Goal: Task Accomplishment & Management: Use online tool/utility

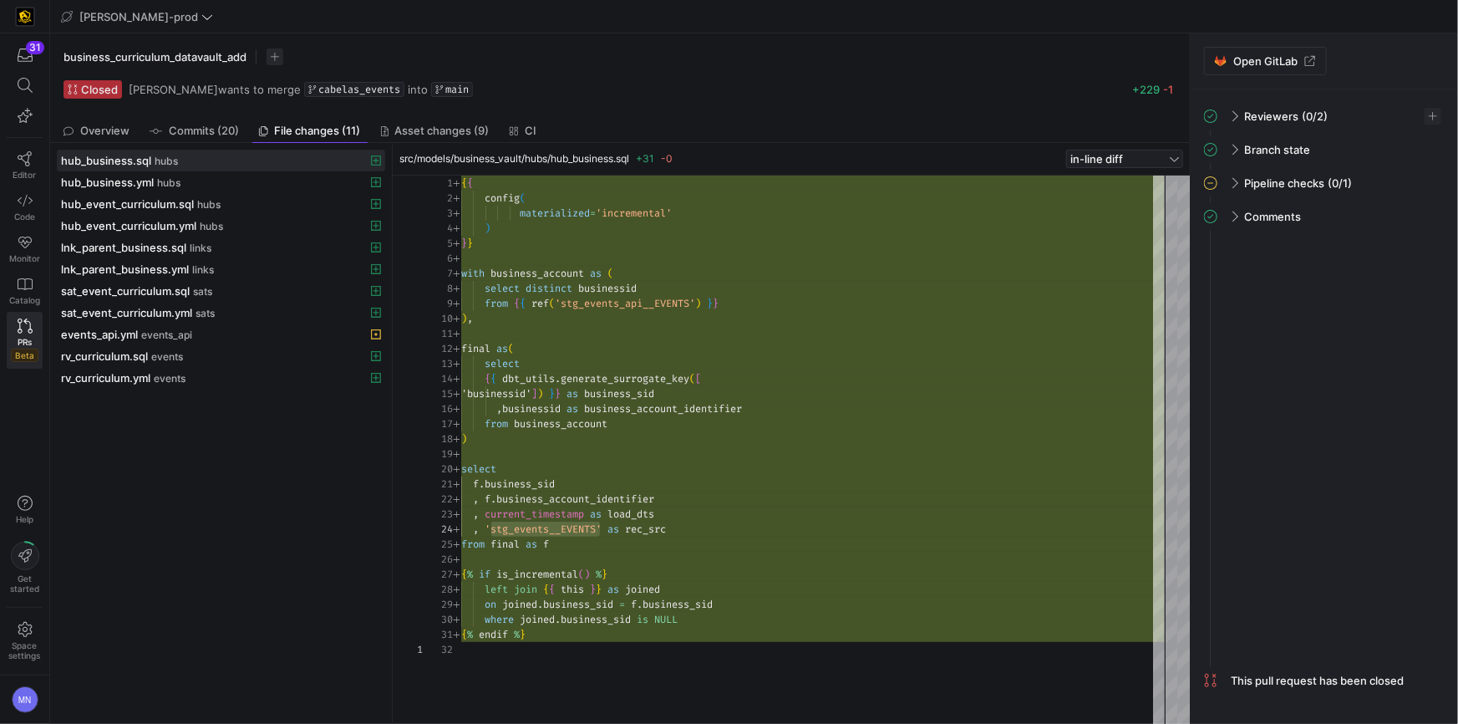
scroll to position [45, 138]
click at [24, 164] on icon at bounding box center [25, 158] width 15 height 15
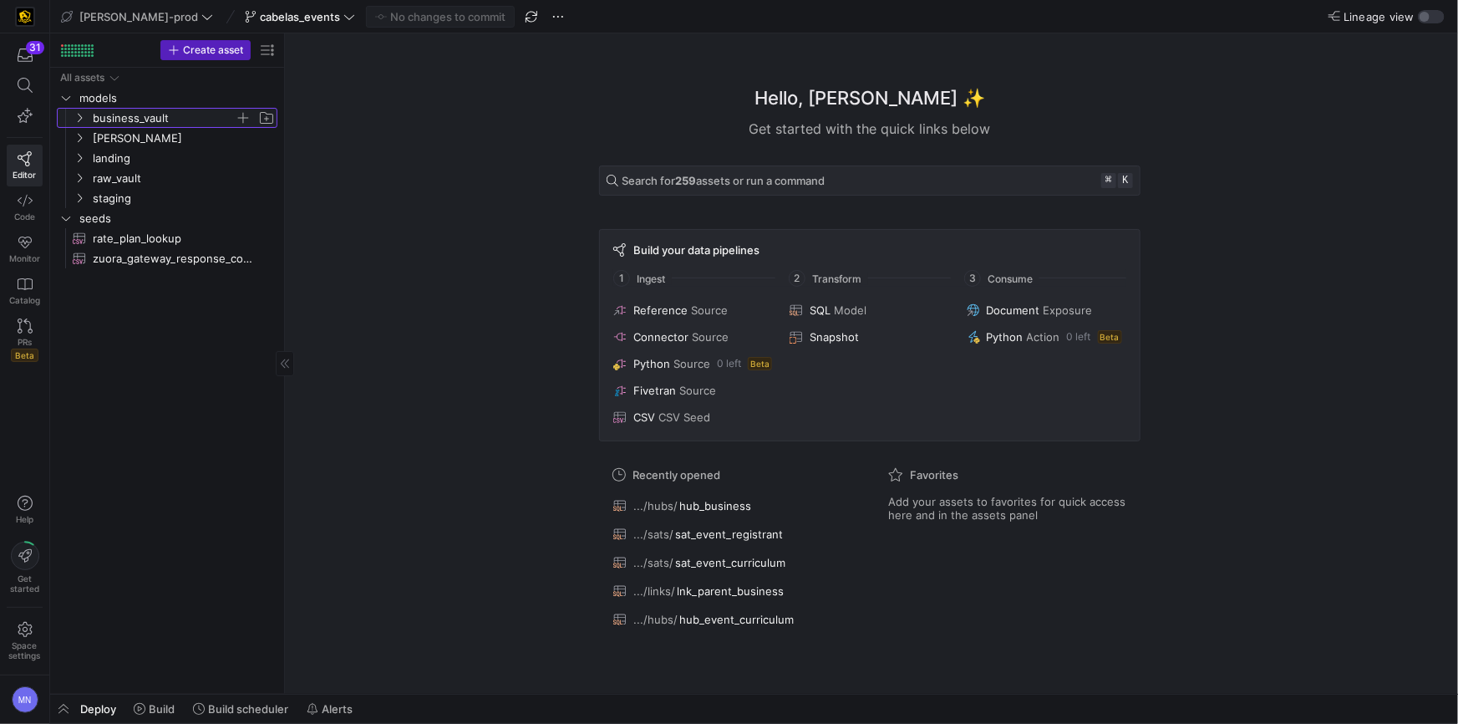
click at [82, 118] on icon "Press SPACE to select this row." at bounding box center [80, 118] width 12 height 10
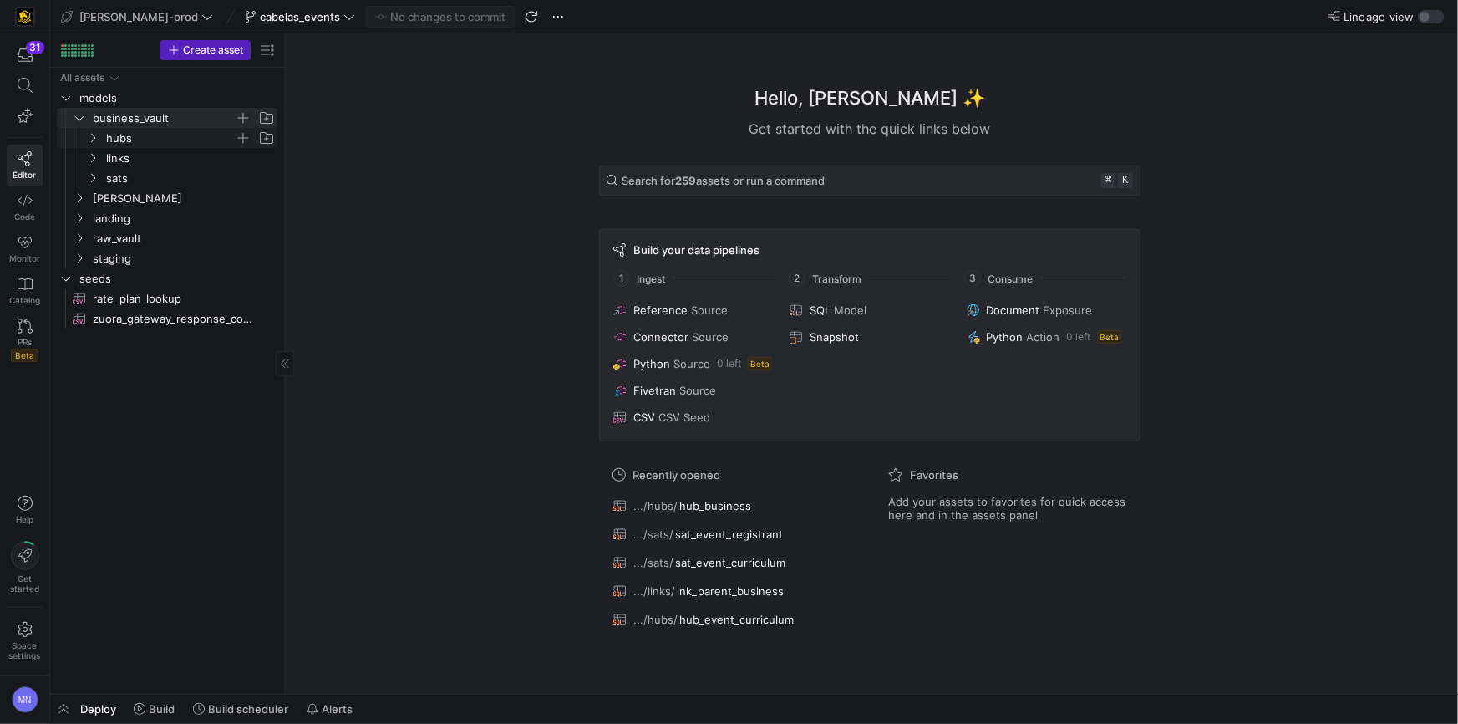
click at [98, 138] on icon "Press SPACE to select this row." at bounding box center [93, 138] width 12 height 10
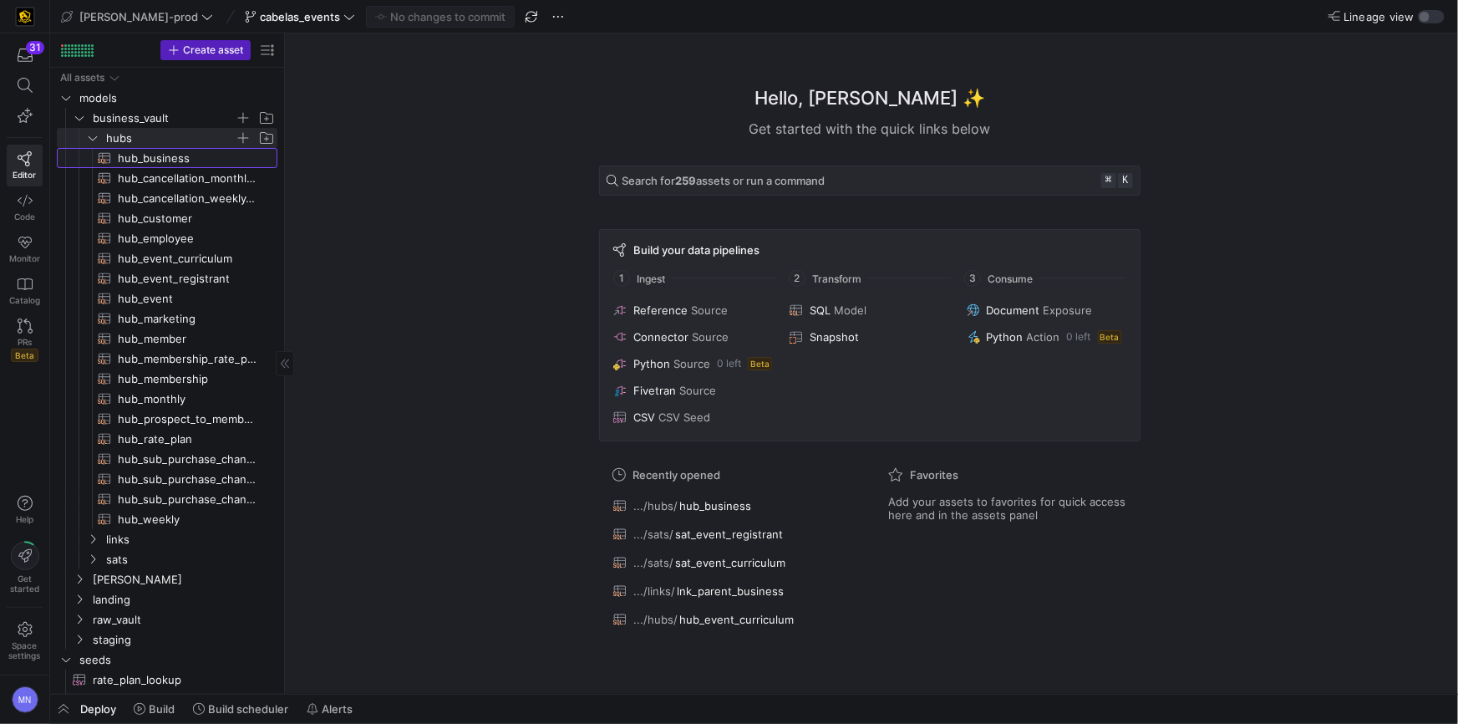
click at [175, 161] on span "hub_business​​​​​​​​​​" at bounding box center [188, 158] width 140 height 19
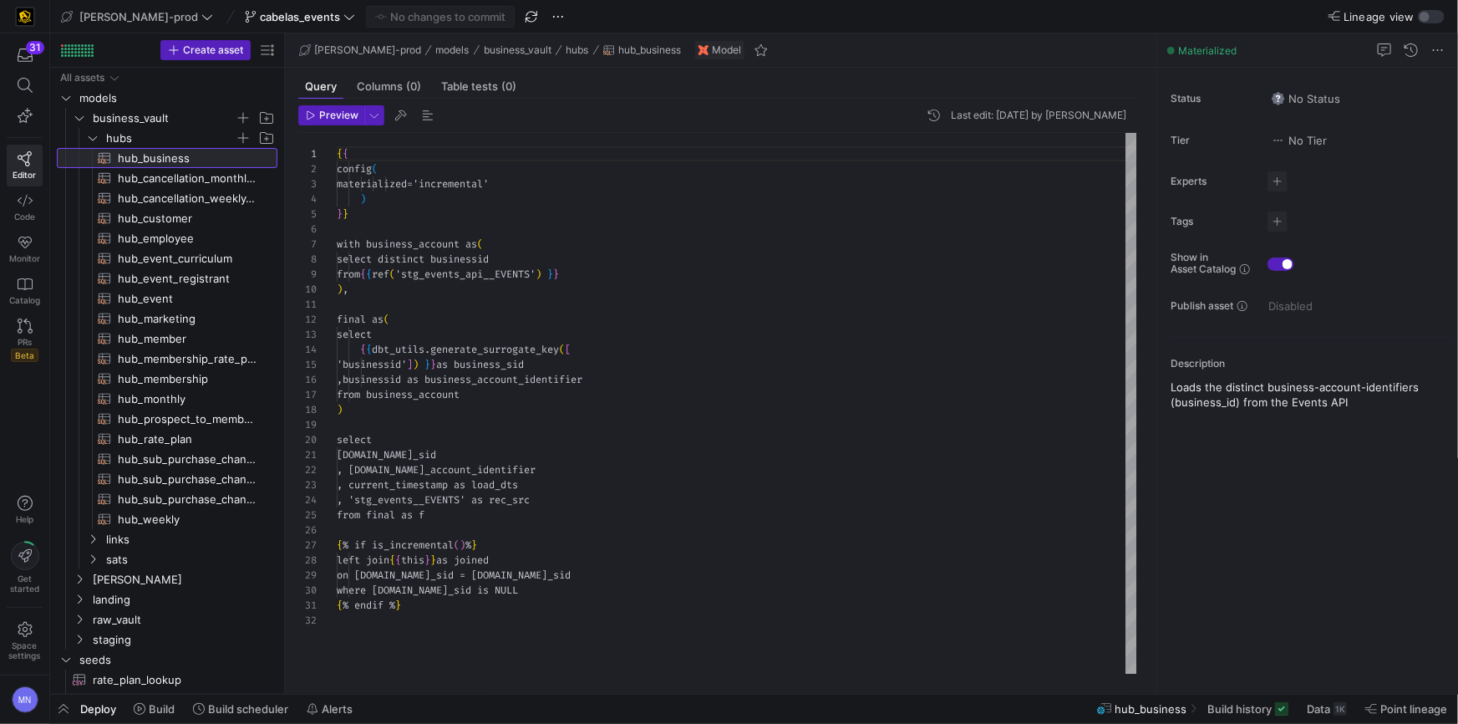
scroll to position [150, 0]
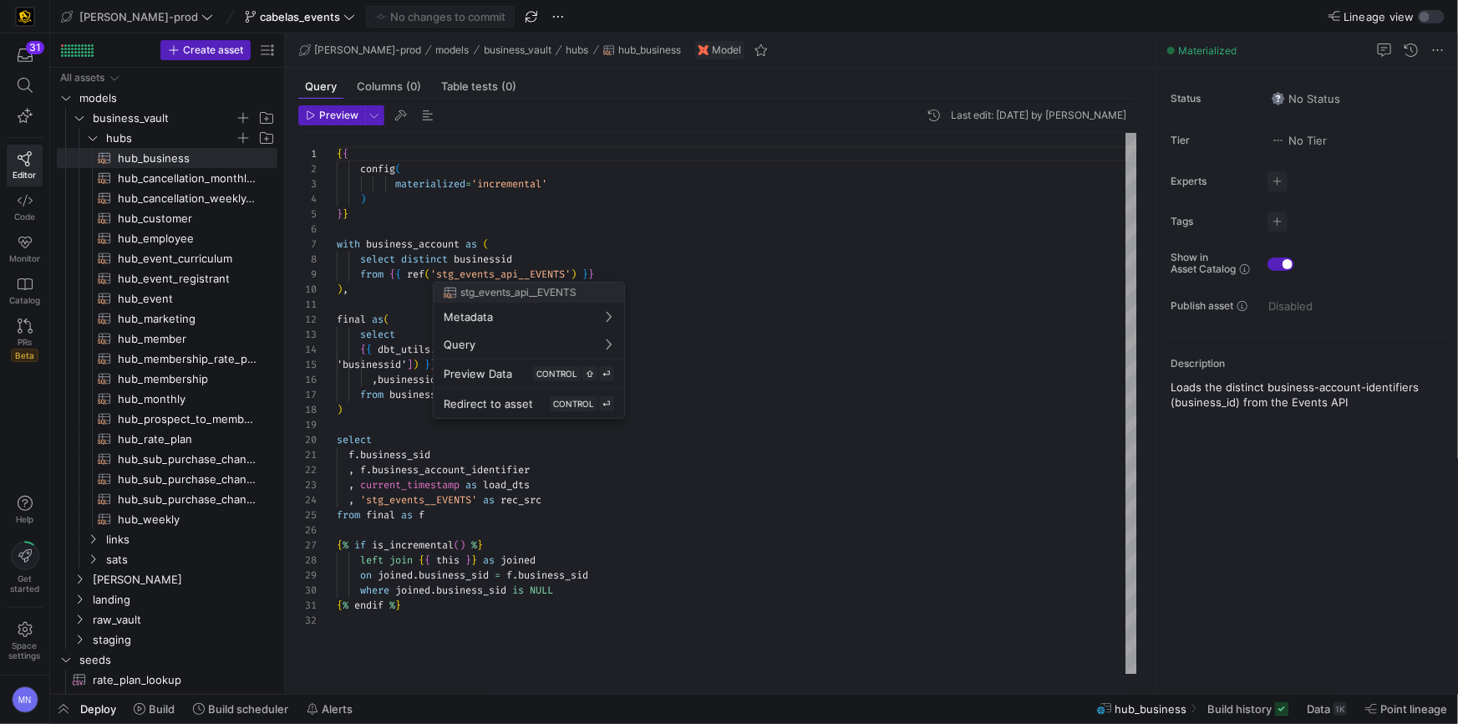
click at [519, 268] on div at bounding box center [729, 362] width 1458 height 724
click at [519, 268] on span "'stg_events_api__EVENTS'" at bounding box center [500, 273] width 140 height 13
click at [423, 505] on div at bounding box center [729, 362] width 1458 height 724
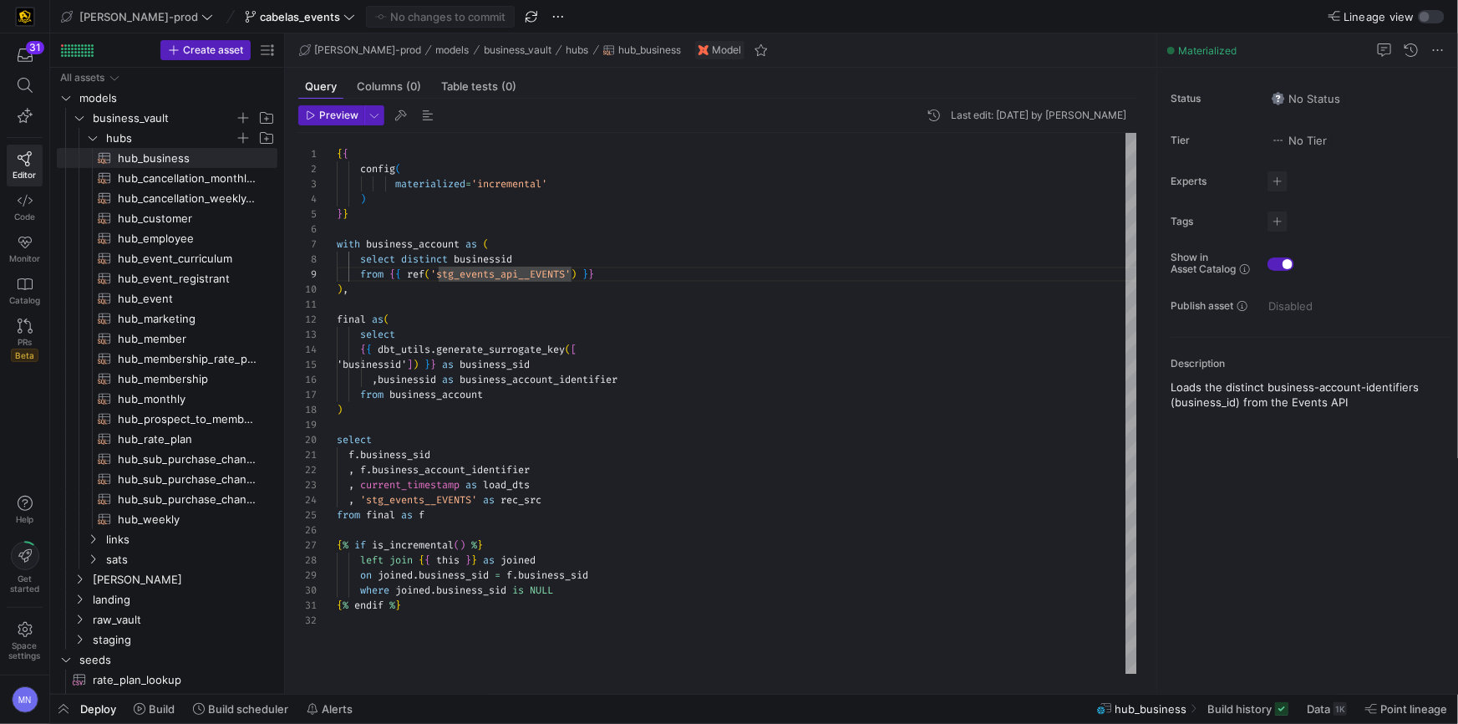
drag, startPoint x: 425, startPoint y: 503, endPoint x: 433, endPoint y: 512, distance: 11.9
click at [425, 504] on span "'stg_events__EVENTS'" at bounding box center [418, 499] width 117 height 13
click at [709, 539] on div "{ % if is_incremental ( ) % }" at bounding box center [737, 544] width 801 height 15
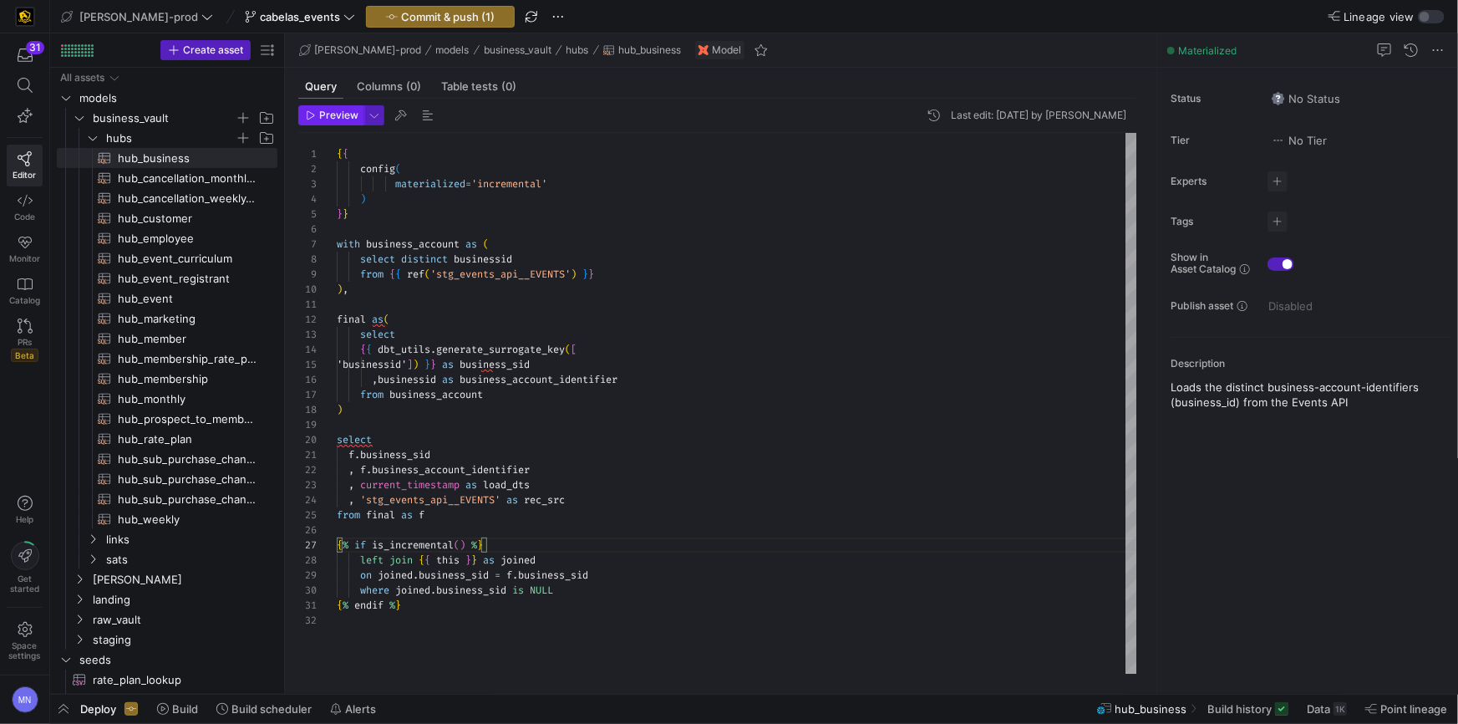
click at [334, 113] on span "Preview" at bounding box center [338, 115] width 39 height 12
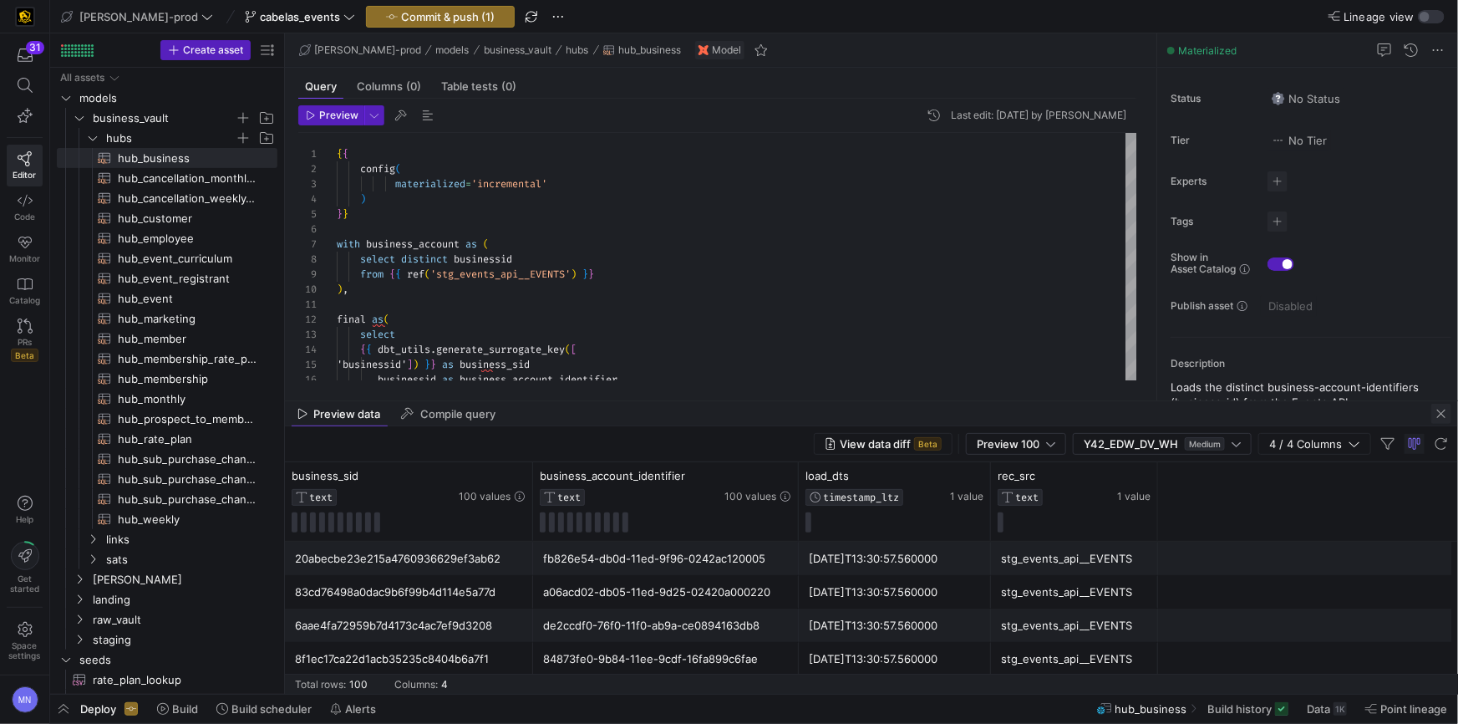
click at [1441, 417] on span "button" at bounding box center [1442, 414] width 20 height 20
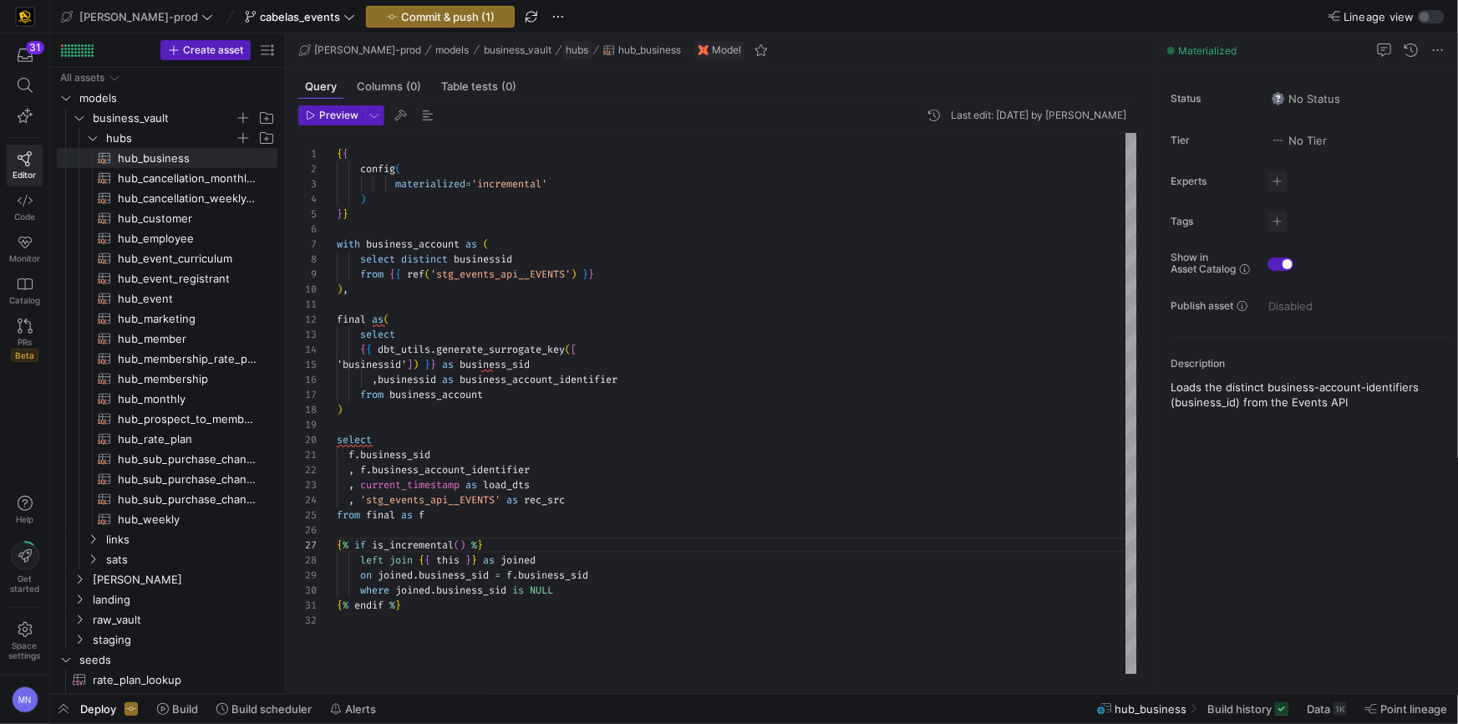
click at [567, 50] on span "hubs" at bounding box center [578, 50] width 23 height 12
click at [186, 254] on span "hub_event_curriculum​​​​​​​​​​" at bounding box center [188, 258] width 140 height 19
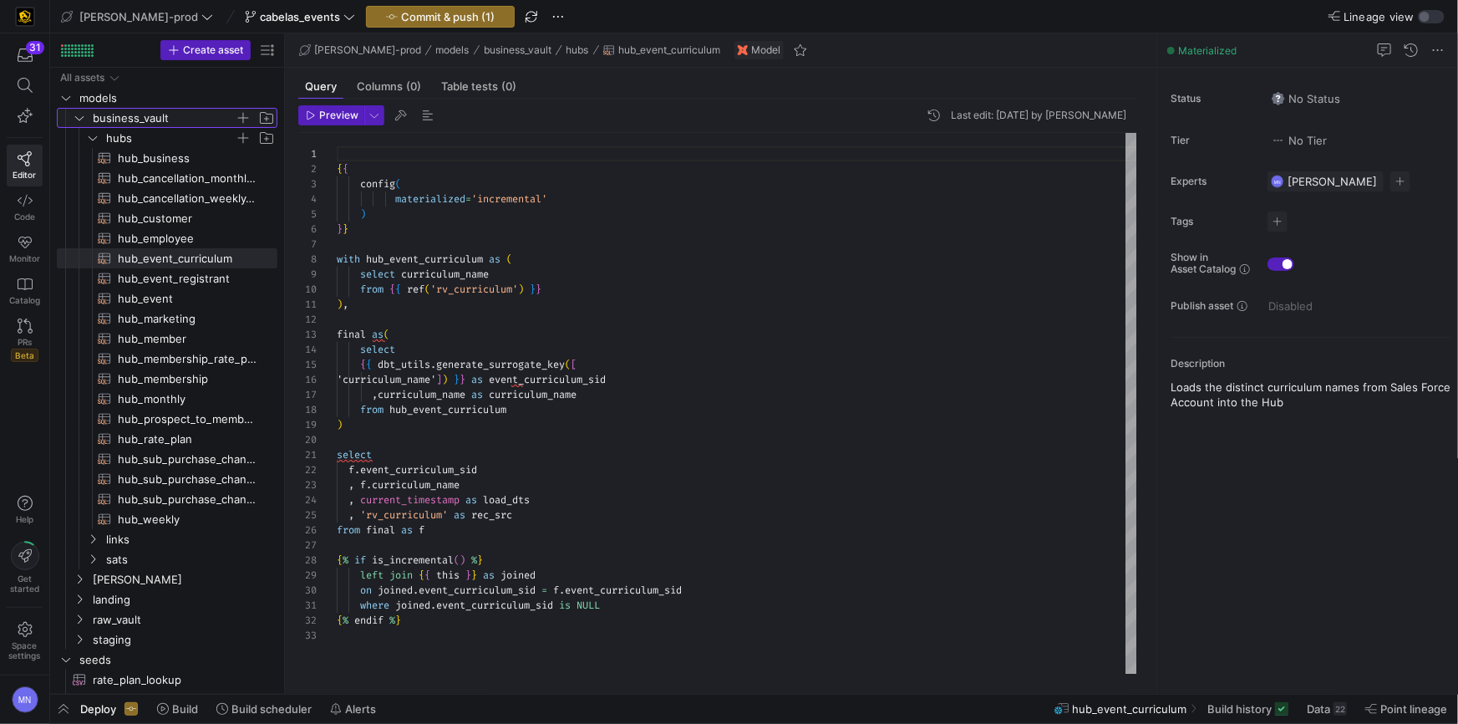
click at [80, 114] on icon "Press SPACE to select this row." at bounding box center [80, 118] width 12 height 10
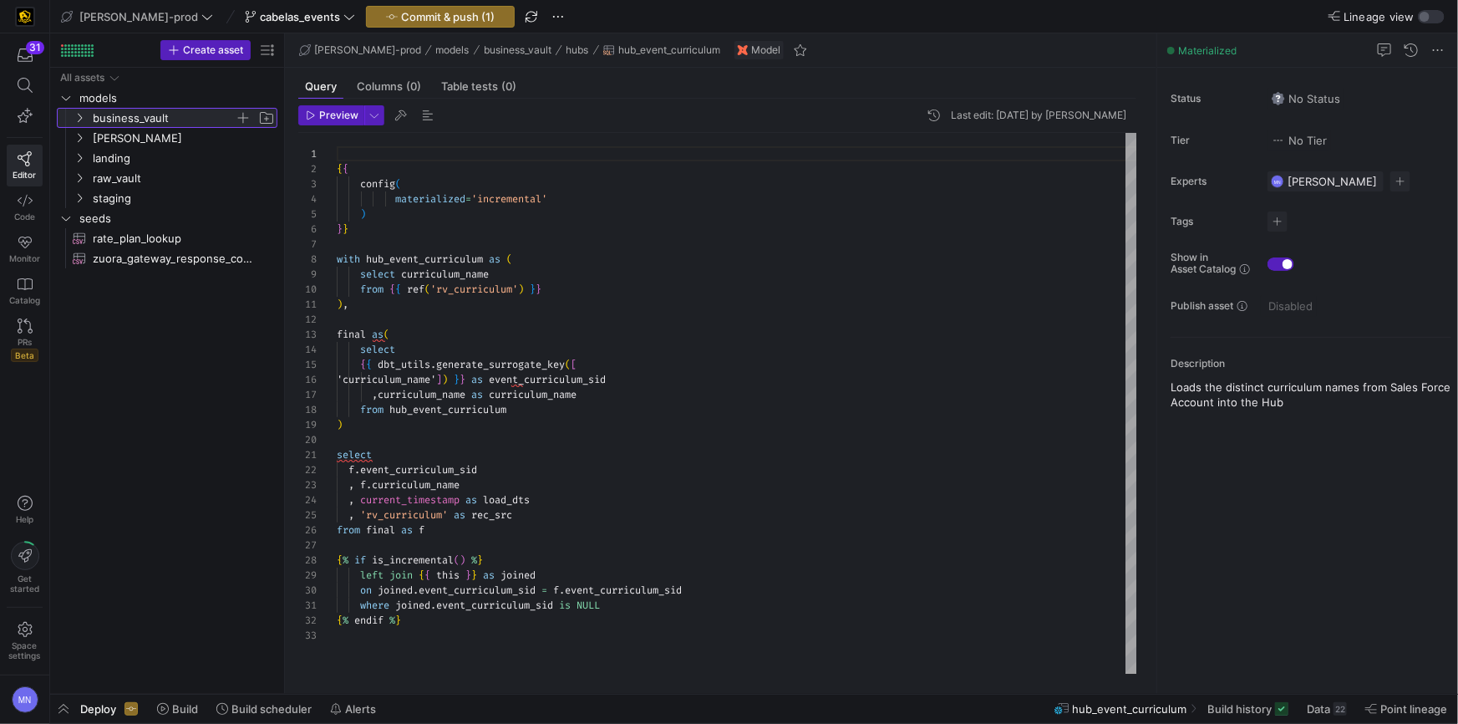
click at [81, 122] on icon at bounding box center [80, 118] width 12 height 10
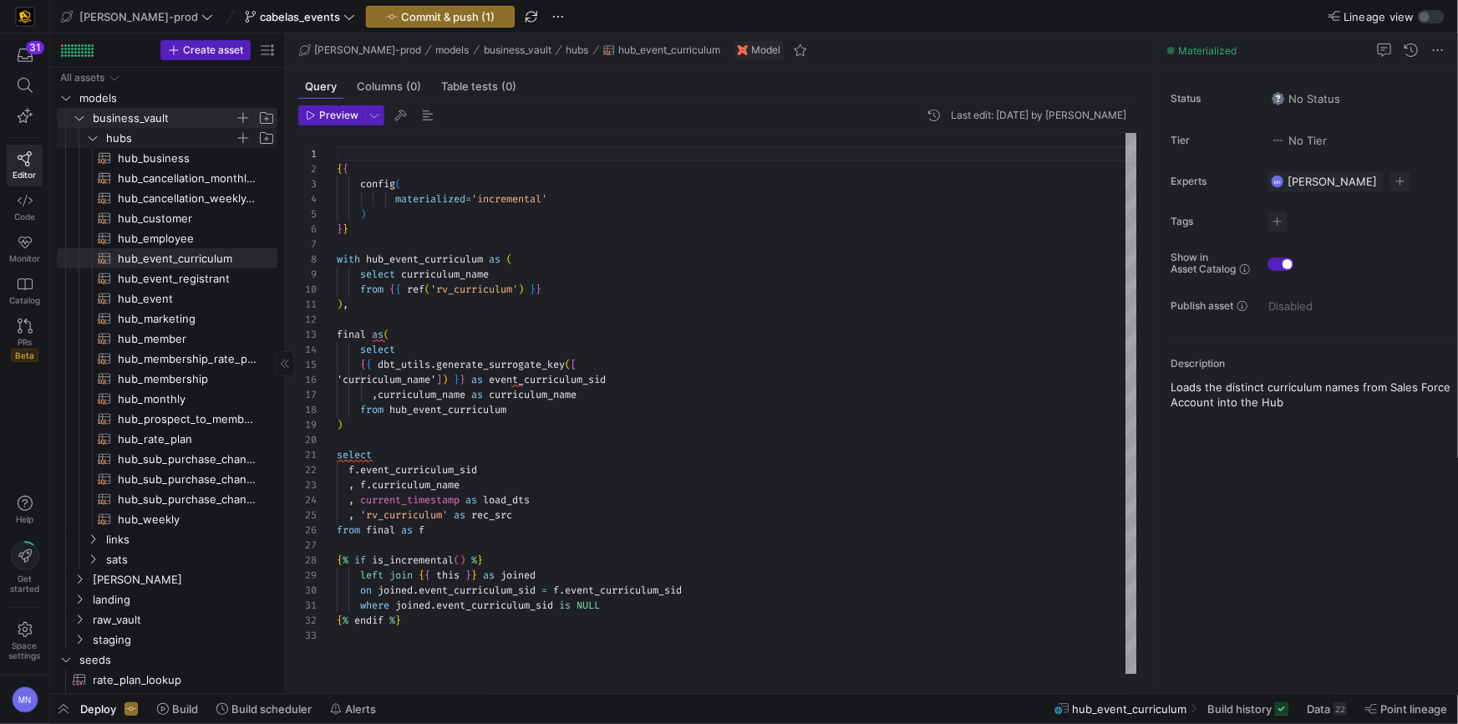
click at [95, 135] on icon "Press SPACE to select this row." at bounding box center [93, 138] width 12 height 10
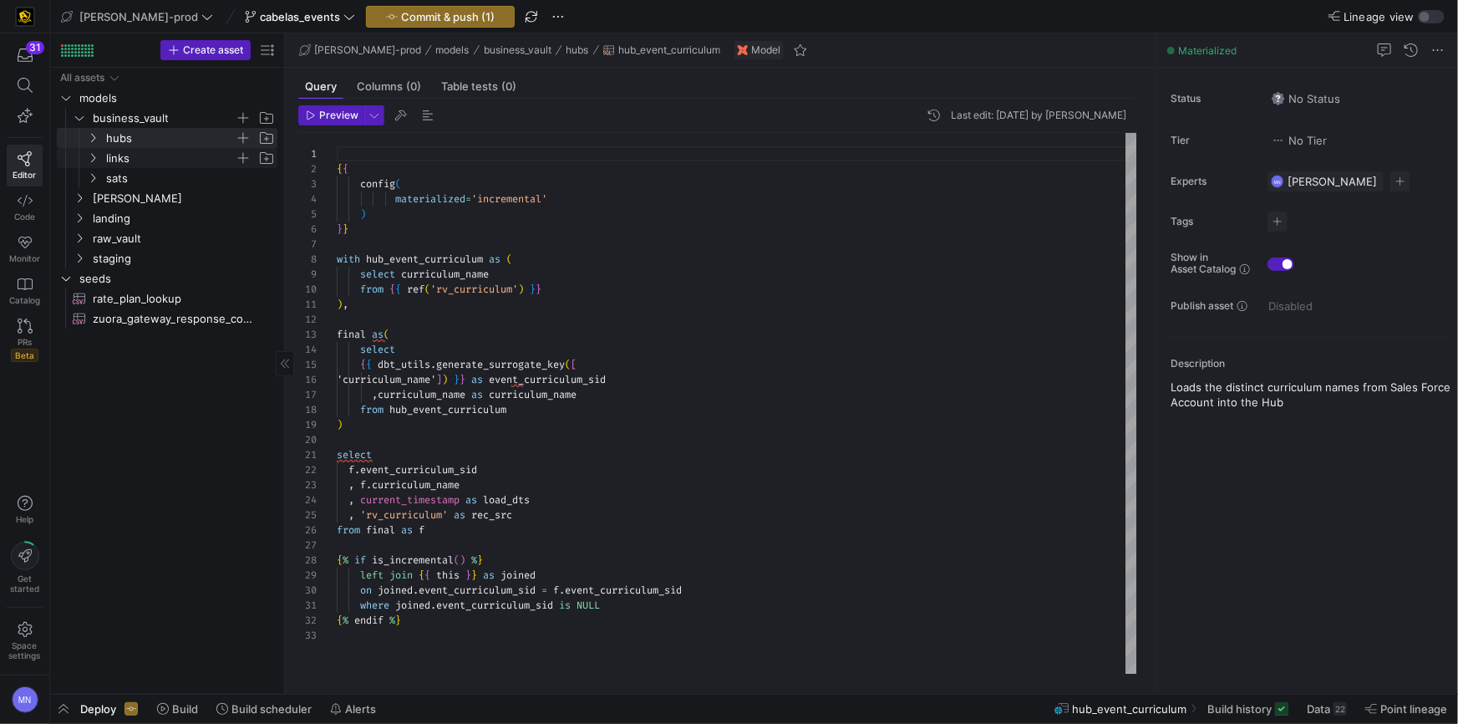
click at [91, 159] on icon "Press SPACE to select this row." at bounding box center [93, 158] width 12 height 10
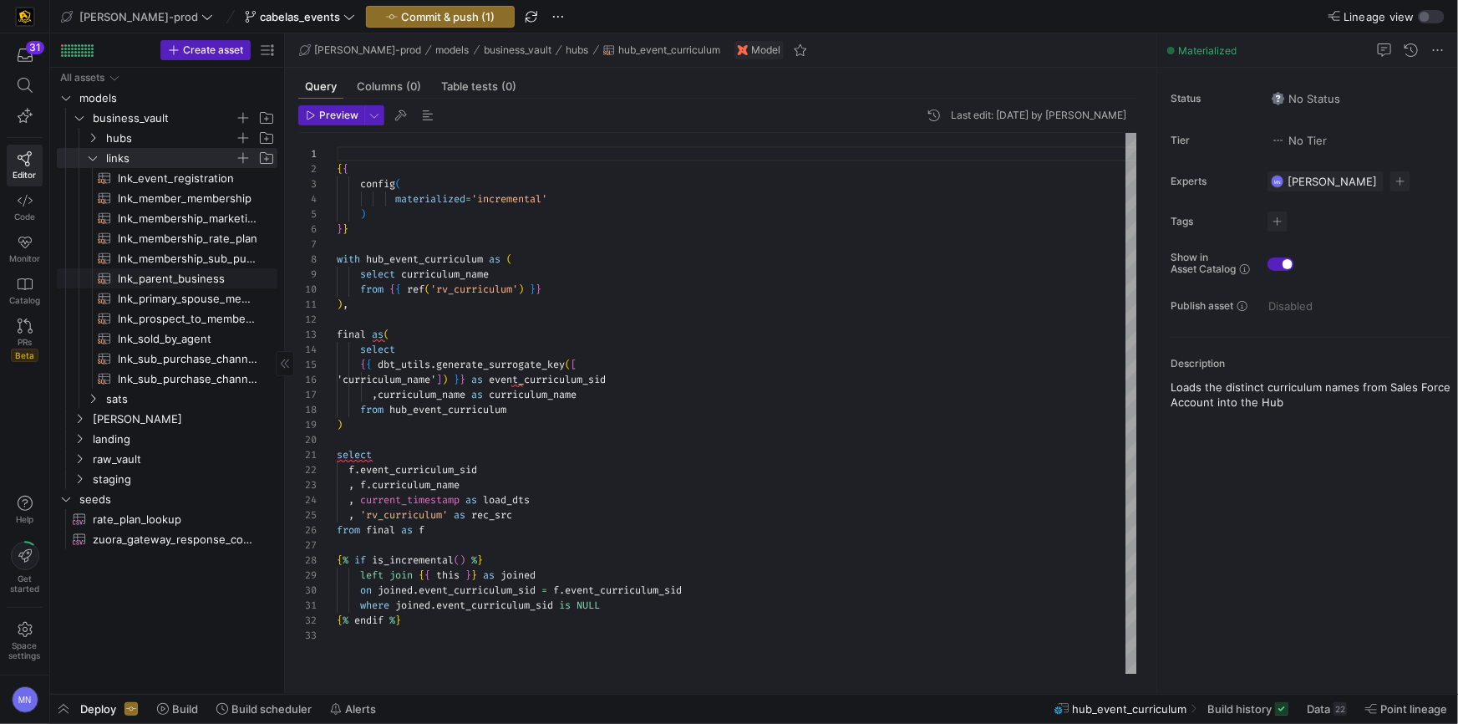
click at [159, 274] on span "lnk_parent_business​​​​​​​​​​" at bounding box center [188, 278] width 140 height 19
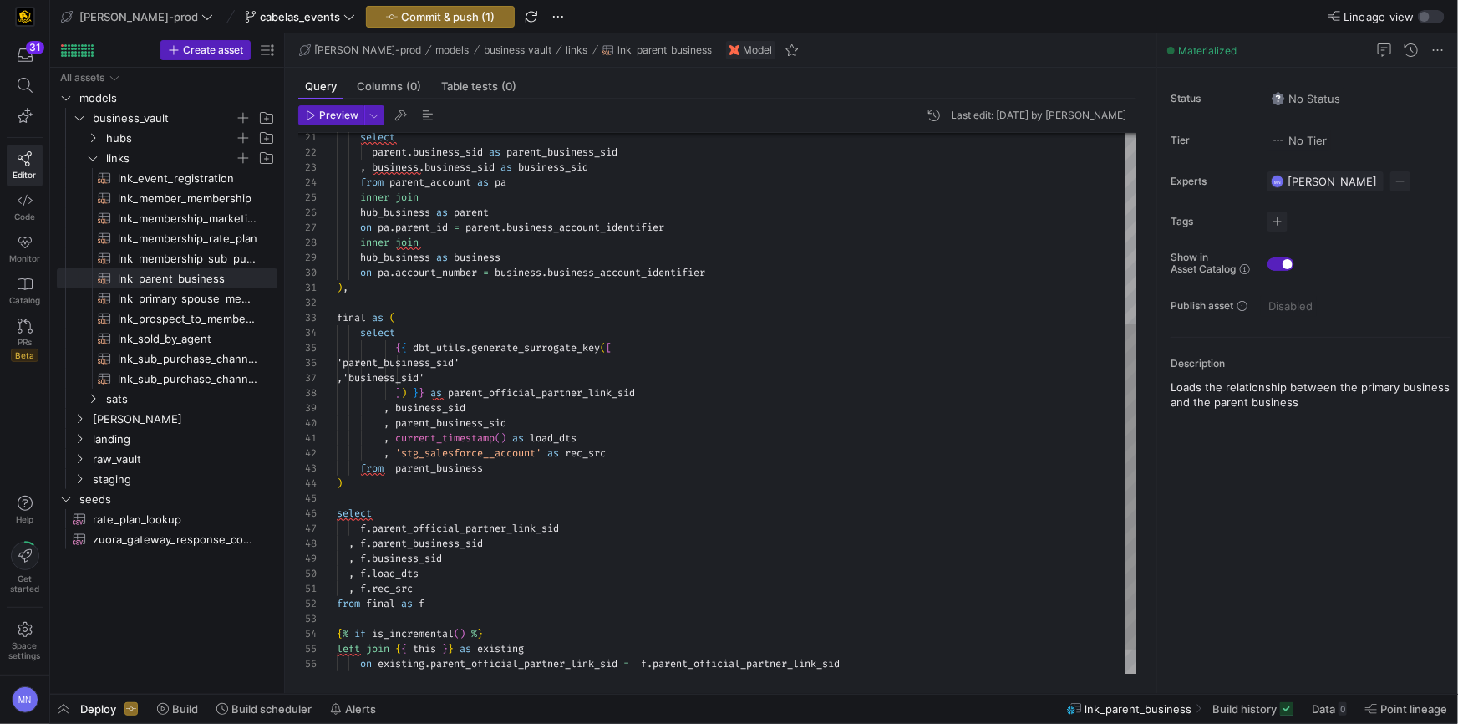
drag, startPoint x: 492, startPoint y: 454, endPoint x: 674, endPoint y: 467, distance: 181.8
click at [492, 454] on span "'stg_salesforce__account'" at bounding box center [468, 452] width 146 height 13
click at [473, 455] on span "'stg_salesforce__account'" at bounding box center [468, 452] width 146 height 13
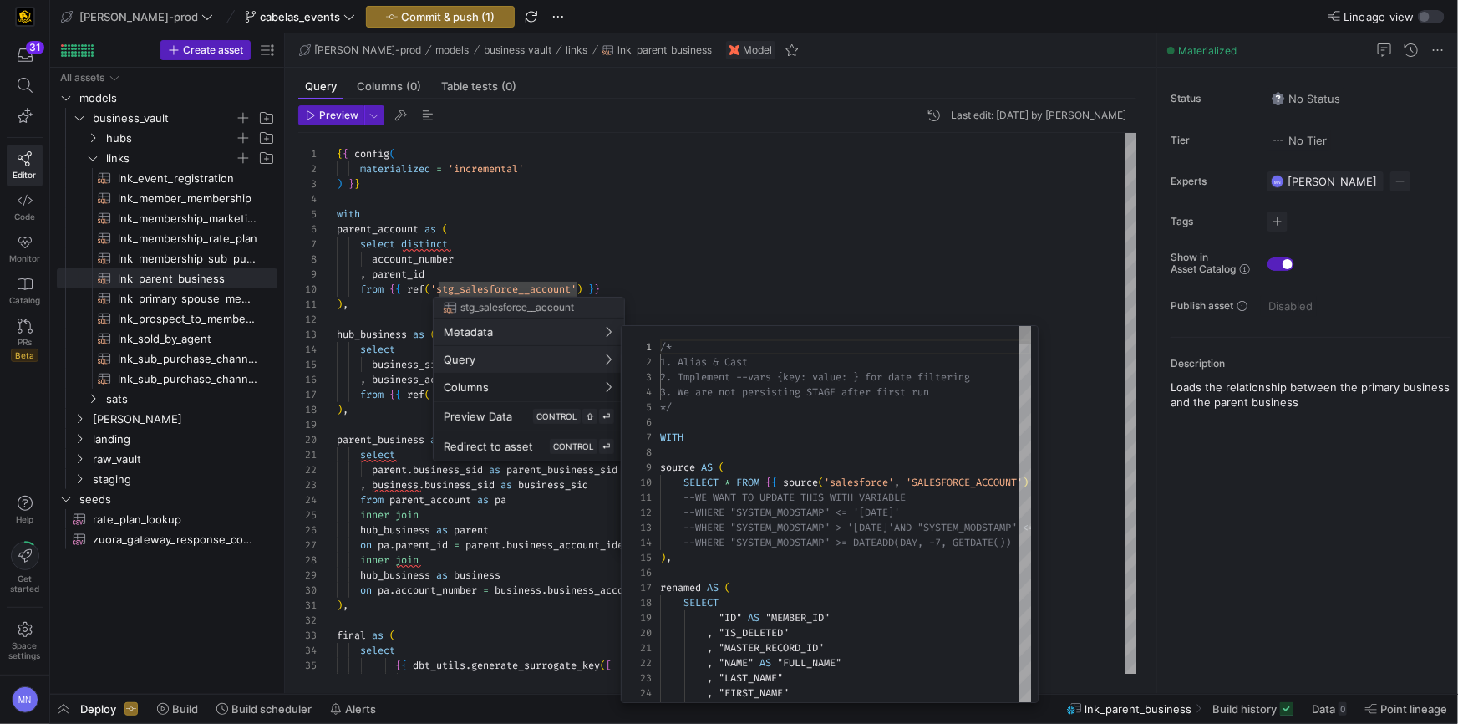
scroll to position [150, 0]
click at [741, 266] on div at bounding box center [729, 362] width 1458 height 724
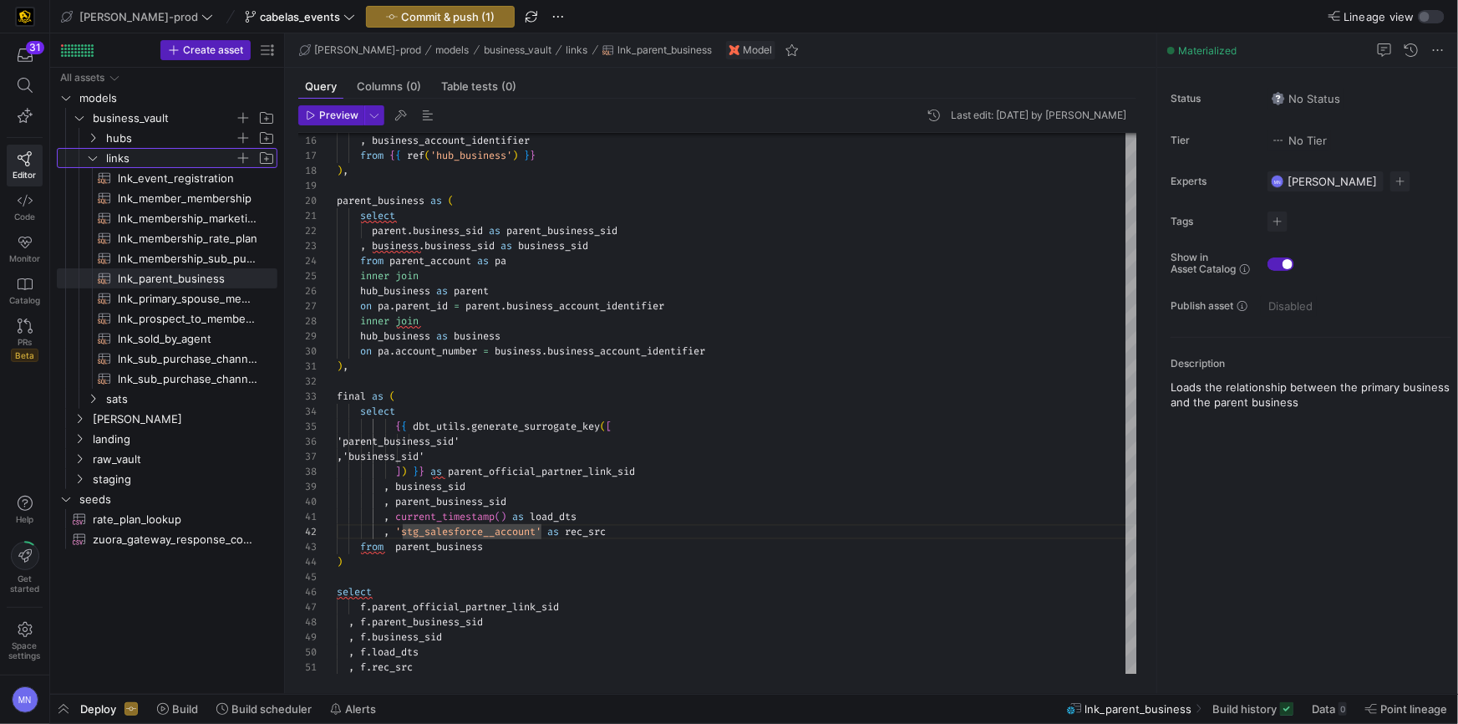
click at [94, 158] on icon "Press SPACE to select this row." at bounding box center [93, 158] width 12 height 10
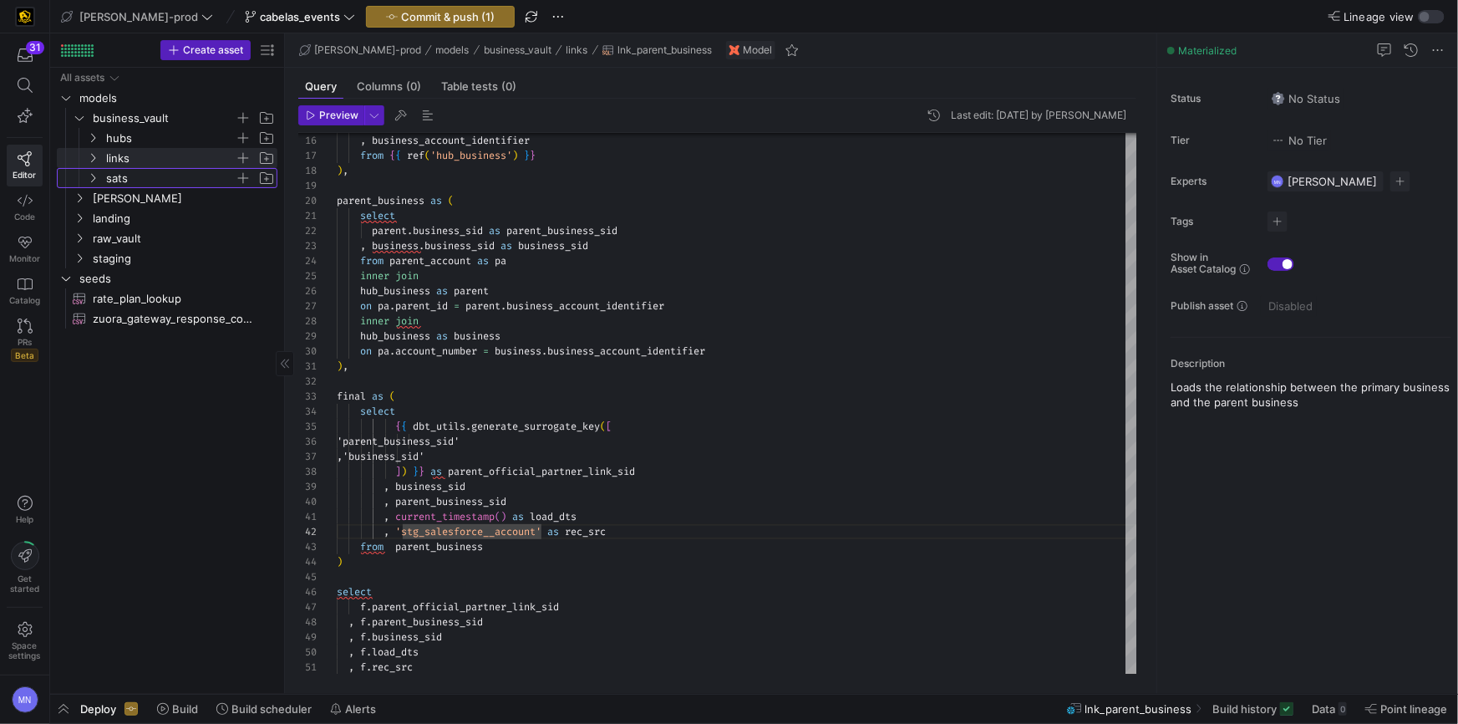
click at [95, 175] on icon "Press SPACE to select this row." at bounding box center [93, 178] width 12 height 10
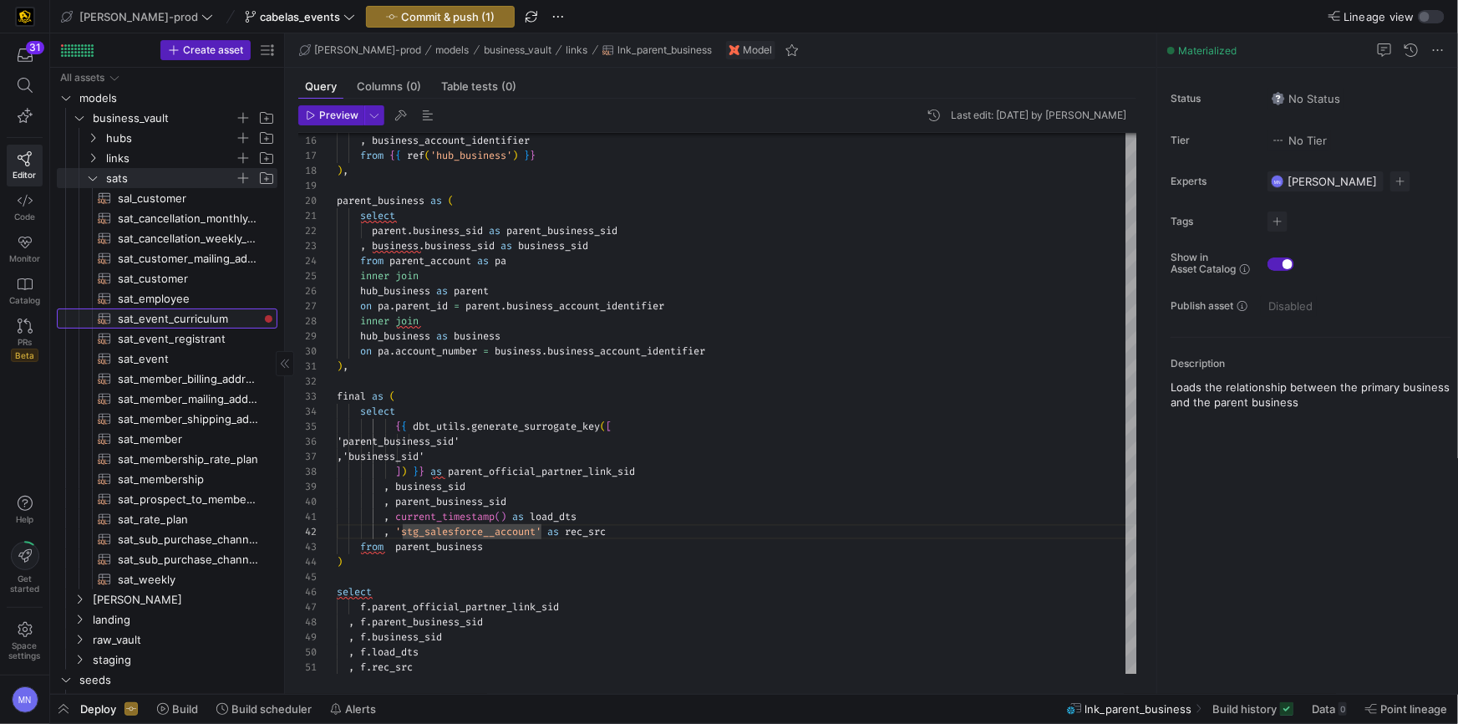
click at [197, 318] on span "sat_event_curriculum​​​​​​​​​​" at bounding box center [188, 318] width 140 height 19
type textarea "{{ config( materialized='incremental' ) }} with sat_event_curriculum as ( selec…"
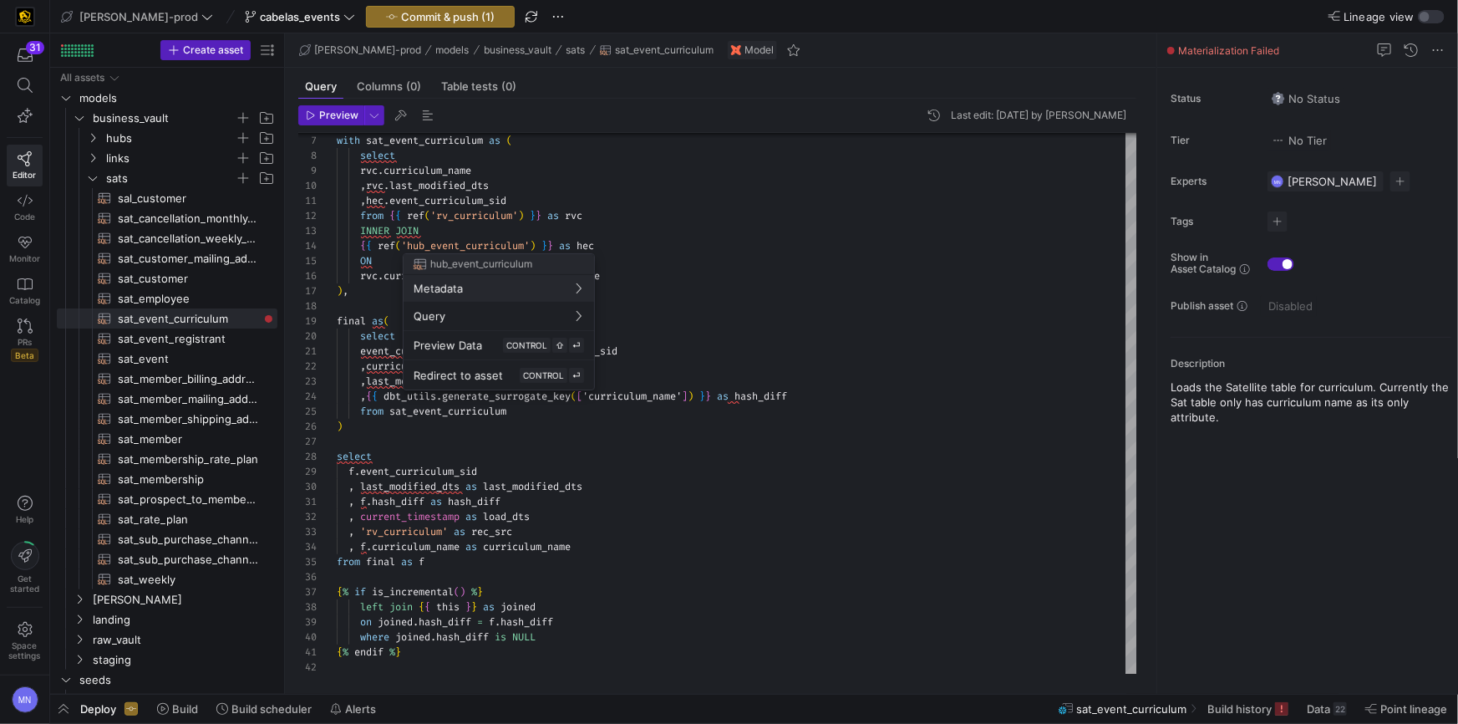
click at [498, 213] on div at bounding box center [729, 362] width 1458 height 724
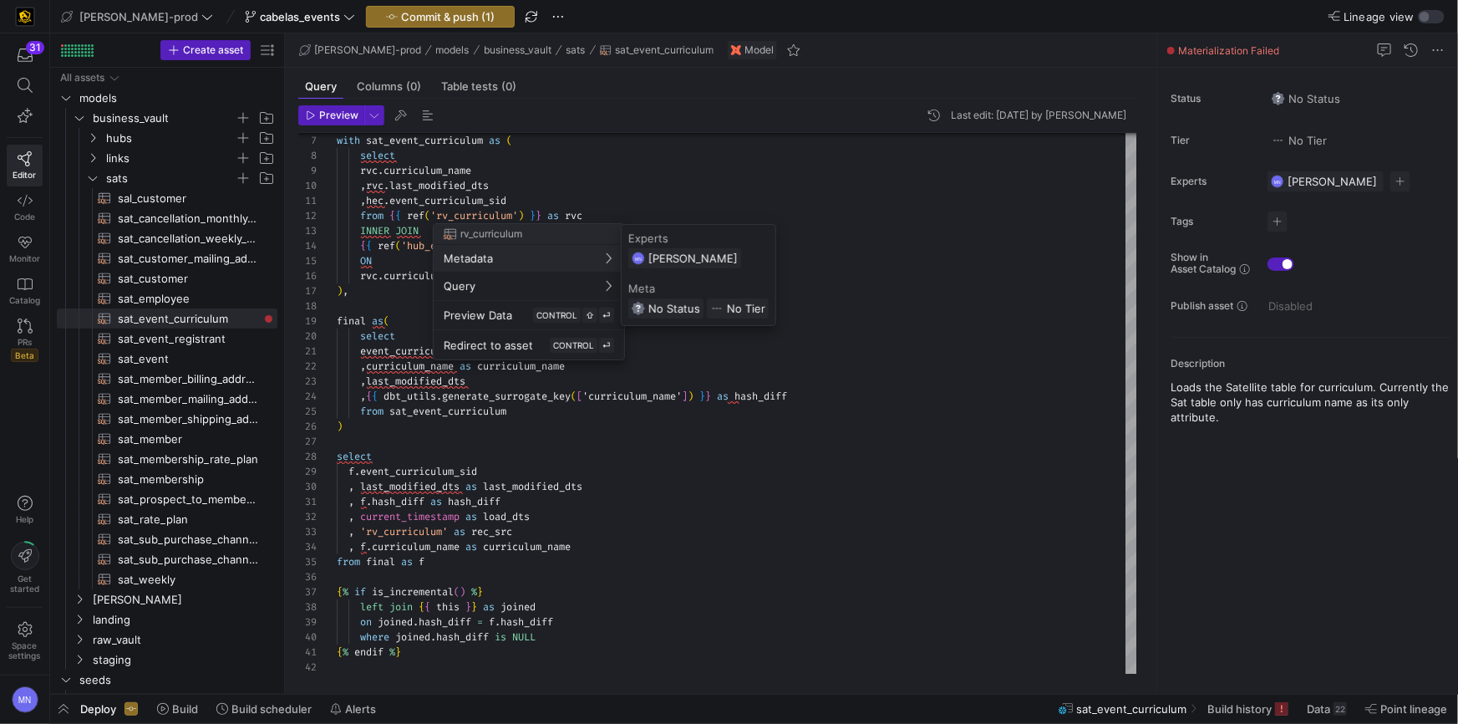
click at [807, 299] on div at bounding box center [729, 362] width 1458 height 724
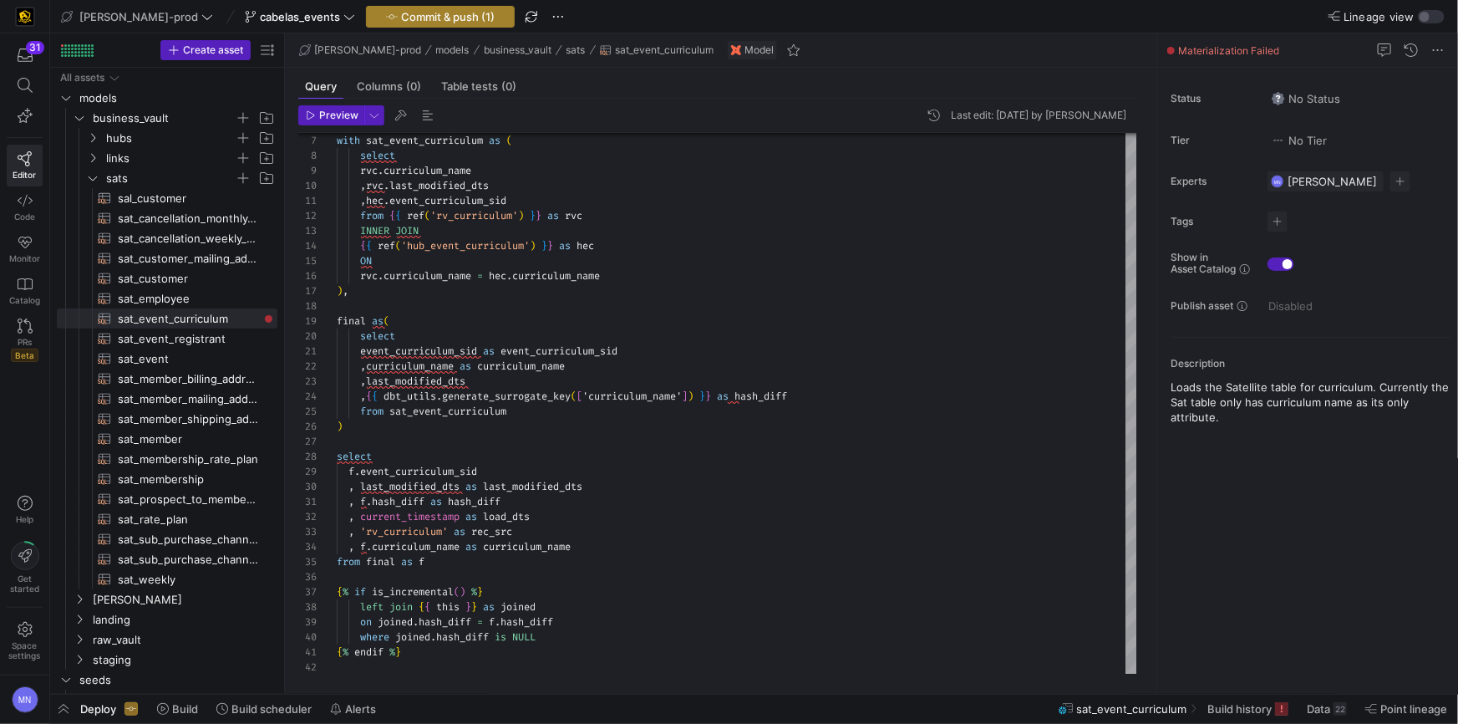
click at [401, 18] on span "Commit & push (1)" at bounding box center [448, 16] width 94 height 13
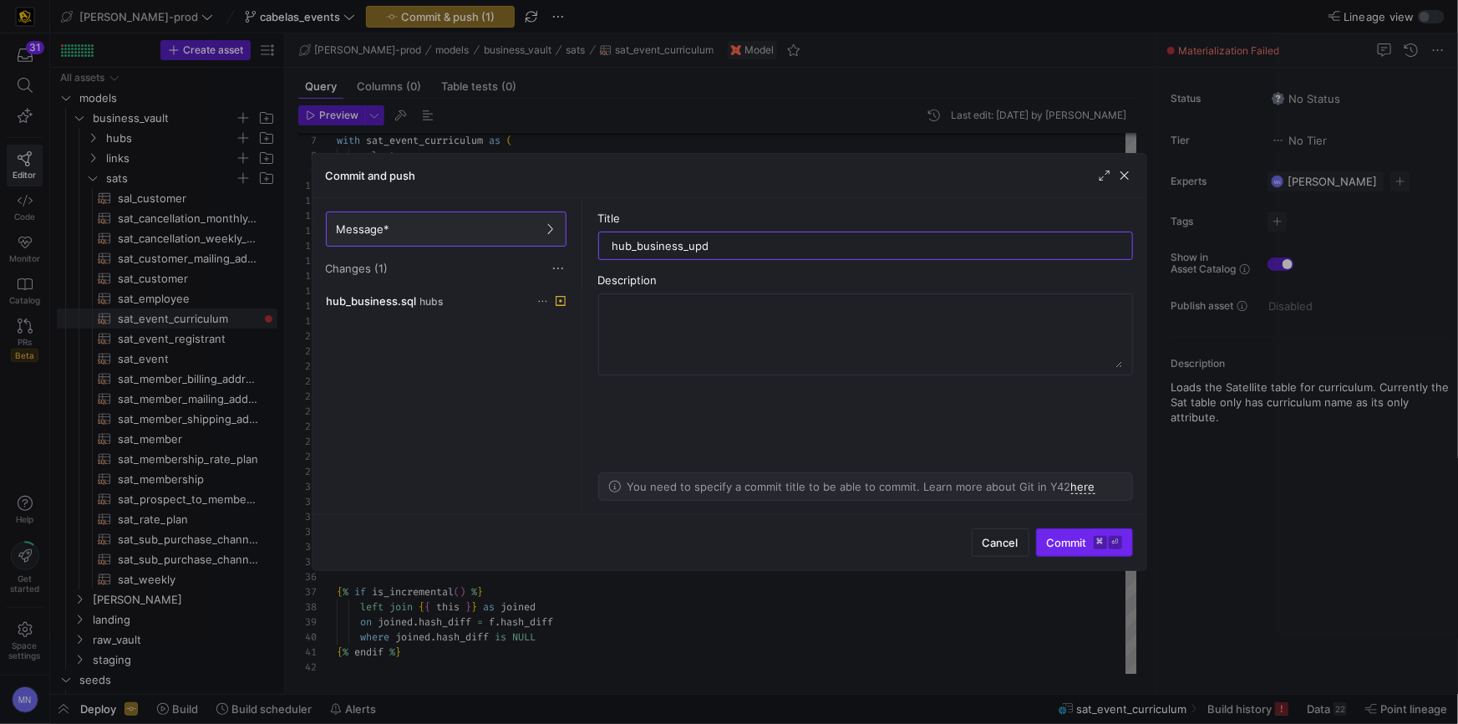
type input "hub_business_upd"
click at [1079, 538] on span "Commit ⌘ ⏎" at bounding box center [1084, 542] width 75 height 13
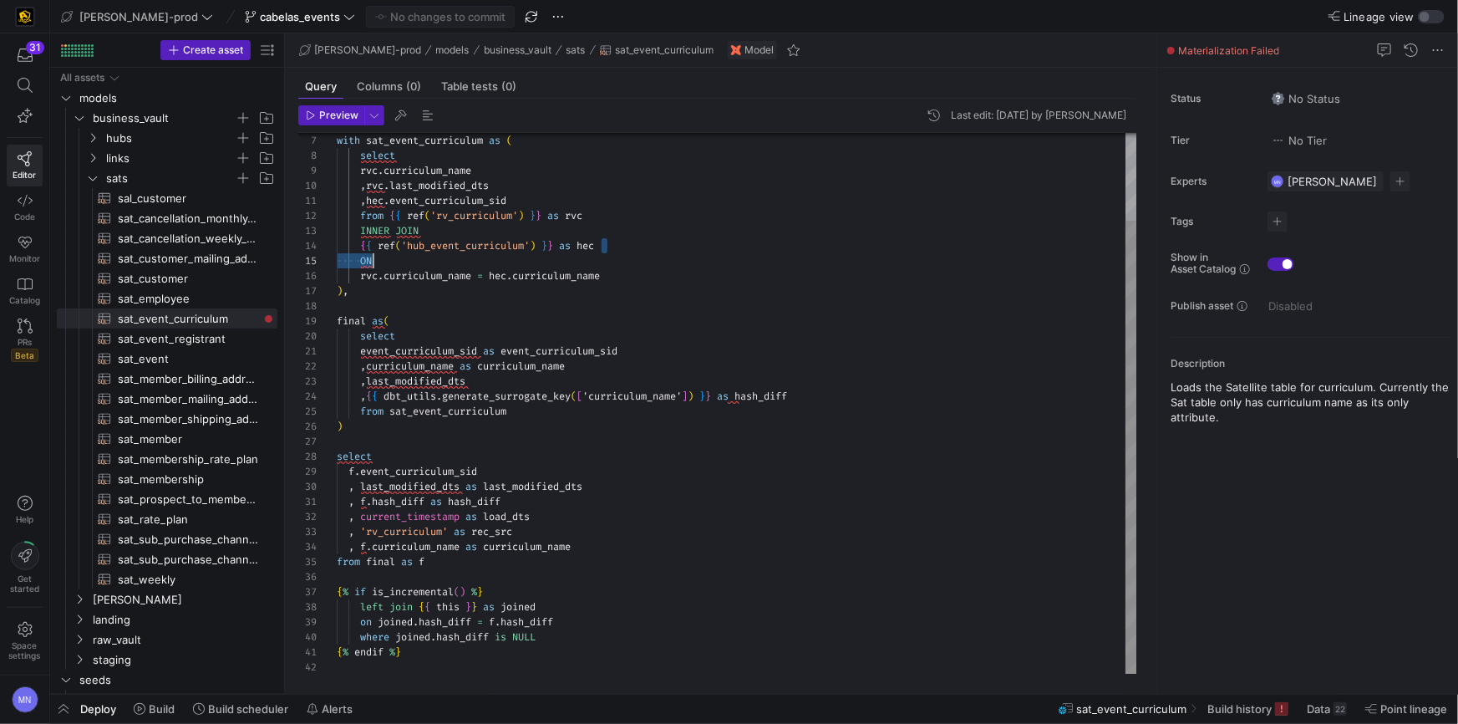
scroll to position [45, 36]
click at [833, 253] on div "ON" at bounding box center [737, 260] width 801 height 15
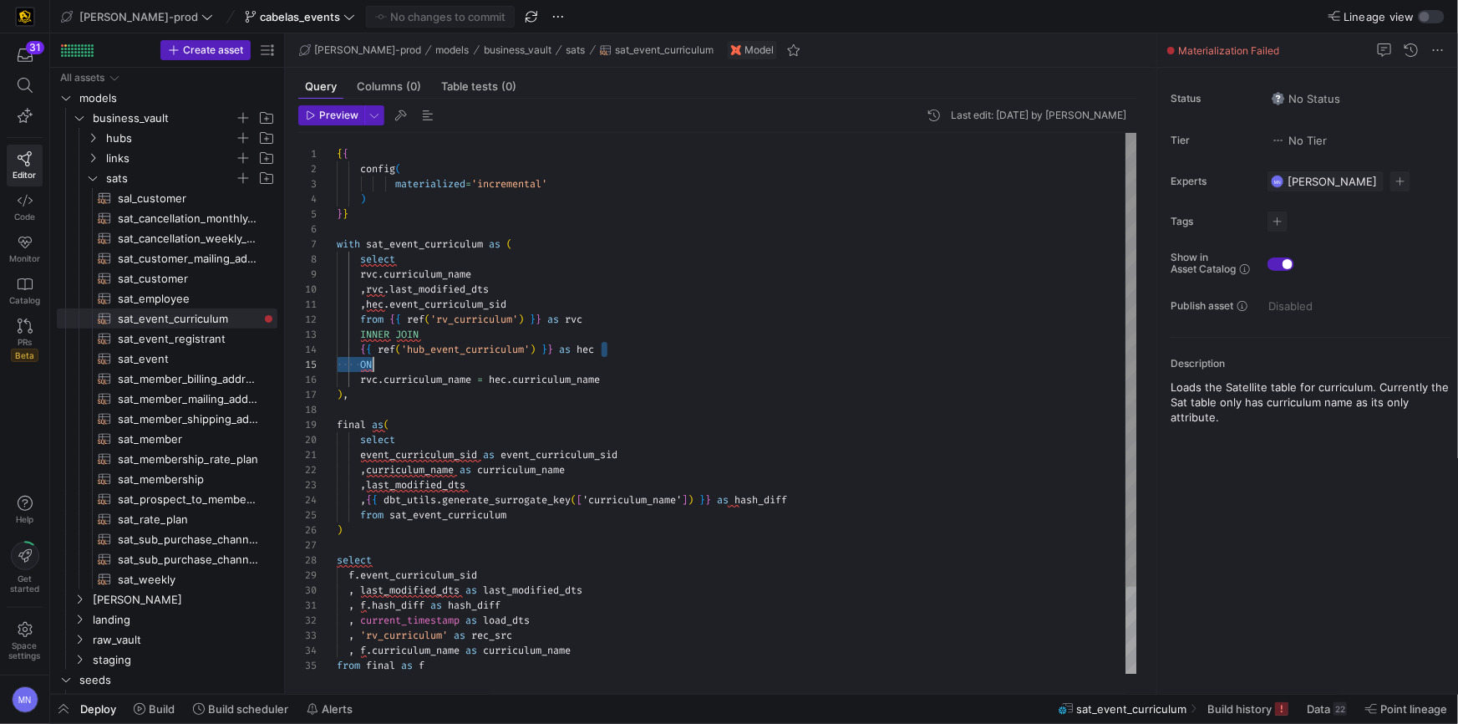
scroll to position [104, 66]
click at [832, 254] on div "with sat_event_curriculum as ( select rvc . curriculum_name , rvc . last_modifi…" at bounding box center [737, 453] width 801 height 645
click at [314, 118] on icon "button" at bounding box center [311, 115] width 10 height 10
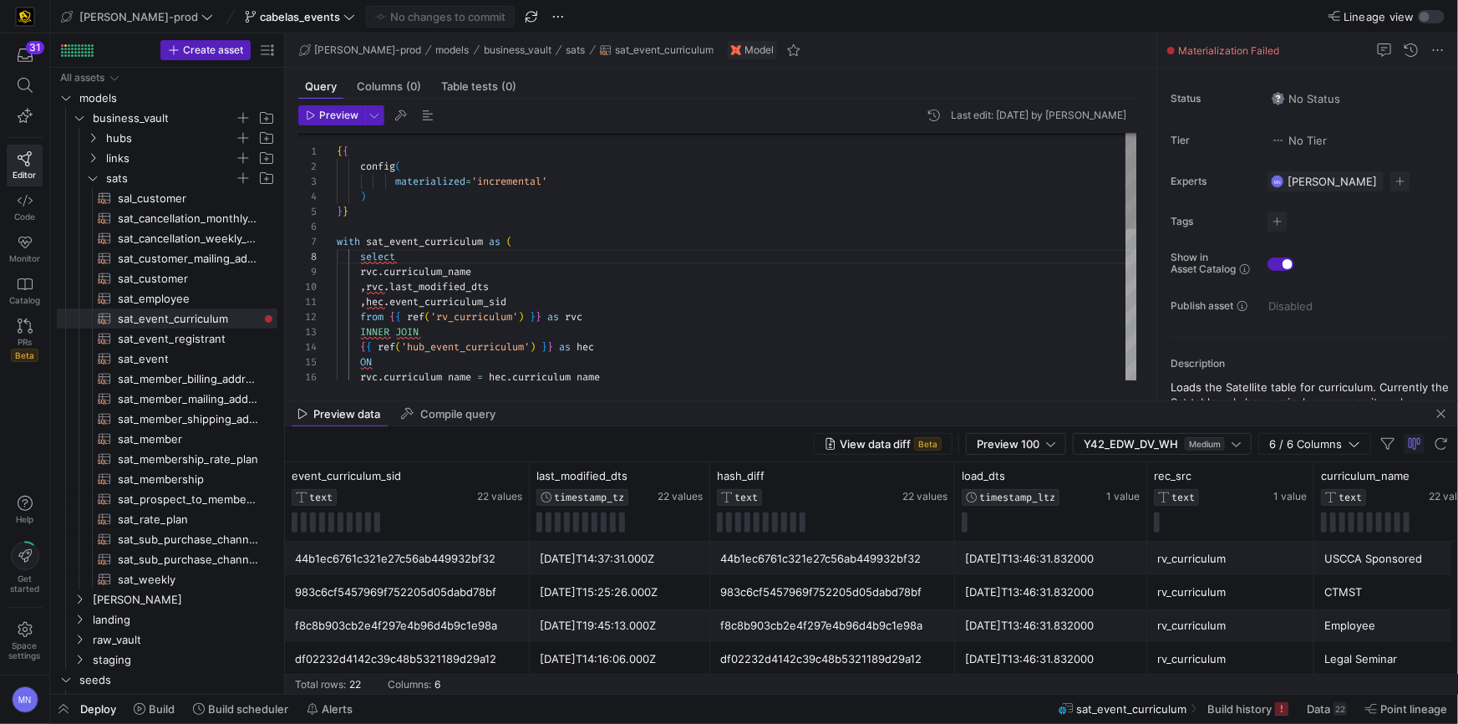
scroll to position [59, 12]
click at [729, 209] on div "} }" at bounding box center [737, 211] width 801 height 15
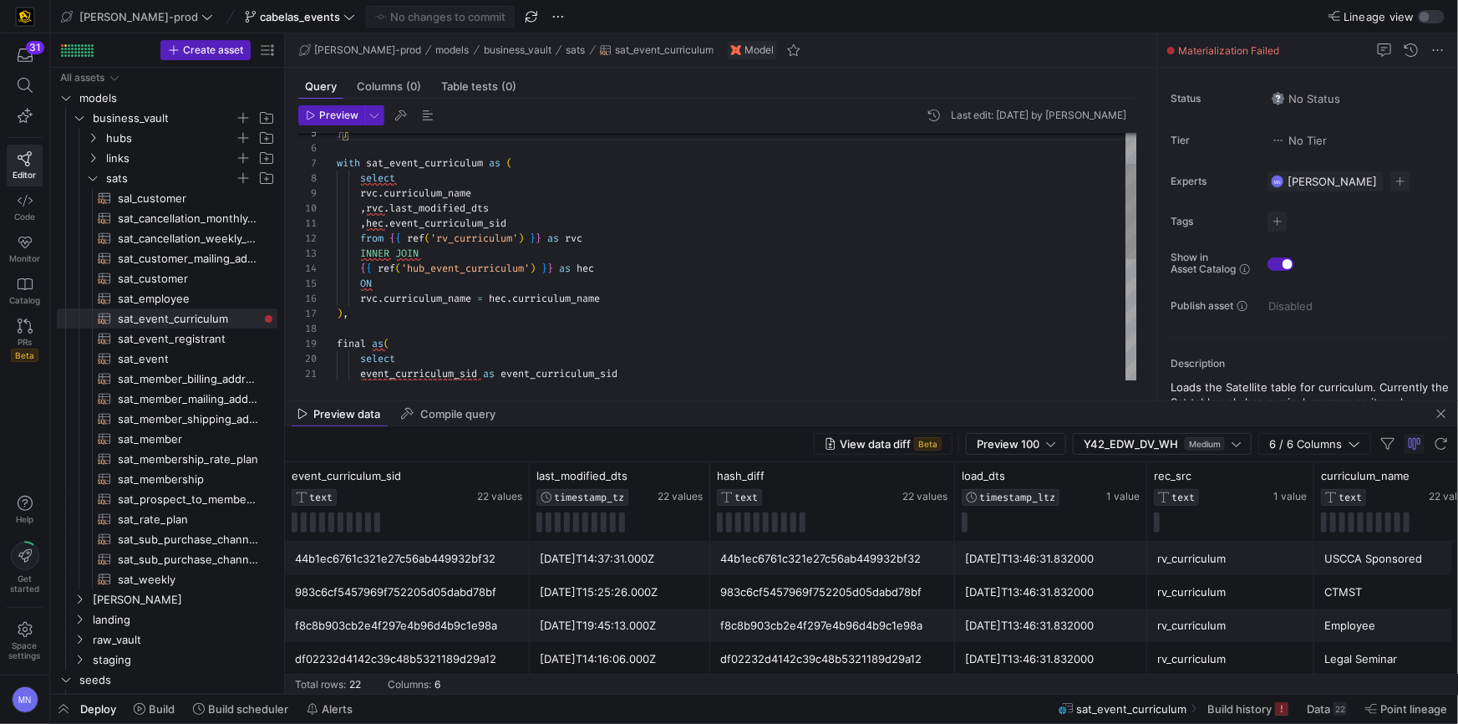
type textarea ",hec.event_curriculum_sid from {{ ref('rv_curriculum') }} as rvc INNER JOIN {{ …"
click at [867, 256] on div "with sat_event_curriculum as ( select rvc . curriculum_name , rvc . last_modifi…" at bounding box center [737, 374] width 801 height 645
